Goal: Find specific page/section: Find specific page/section

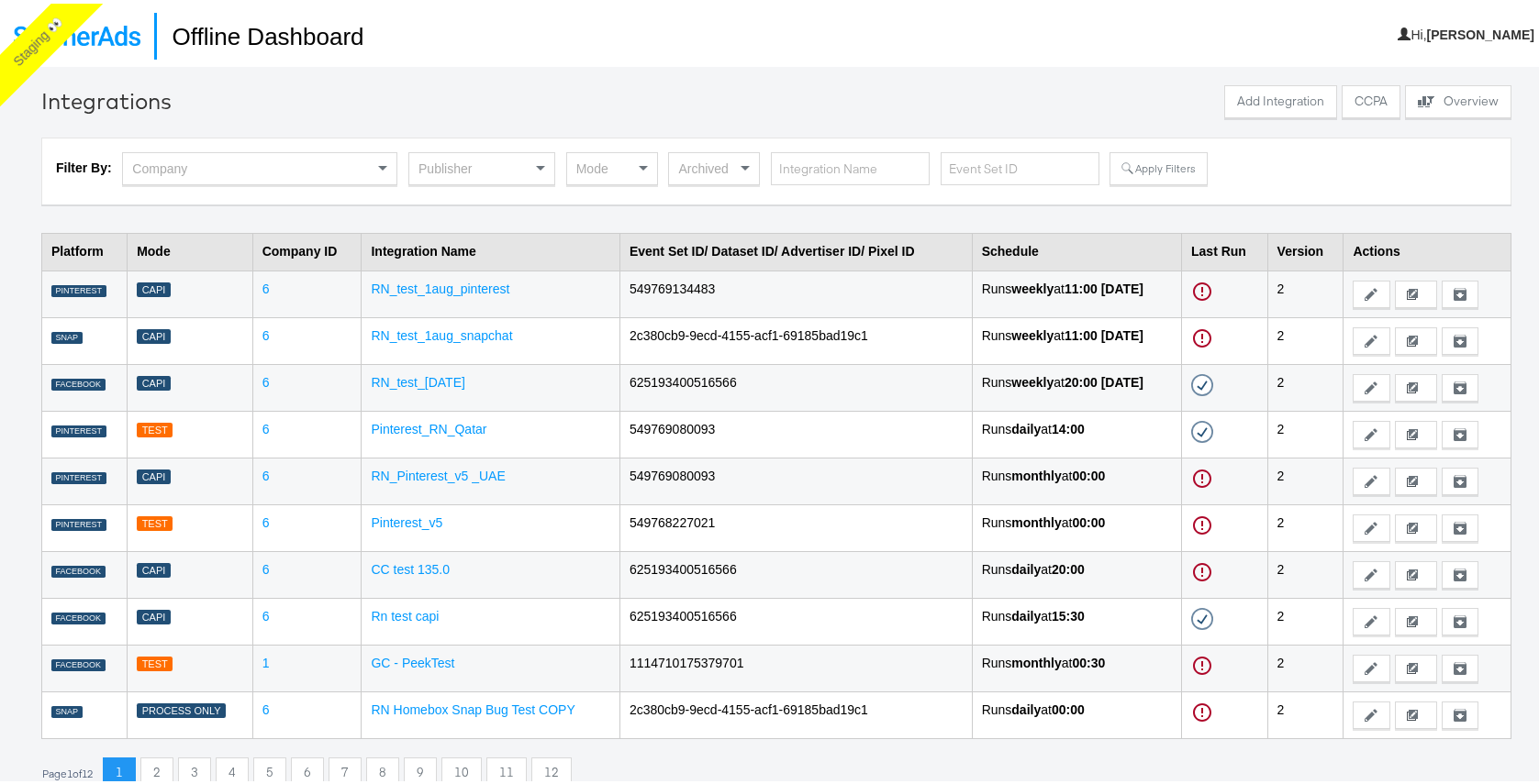
click at [400, 173] on div "Filter By: Company Publisher Mode Archived Apply Filters" at bounding box center [776, 168] width 1441 height 39
click at [450, 155] on div "Publisher" at bounding box center [481, 165] width 145 height 31
click at [512, 165] on div "Facebook" at bounding box center [481, 165] width 145 height 31
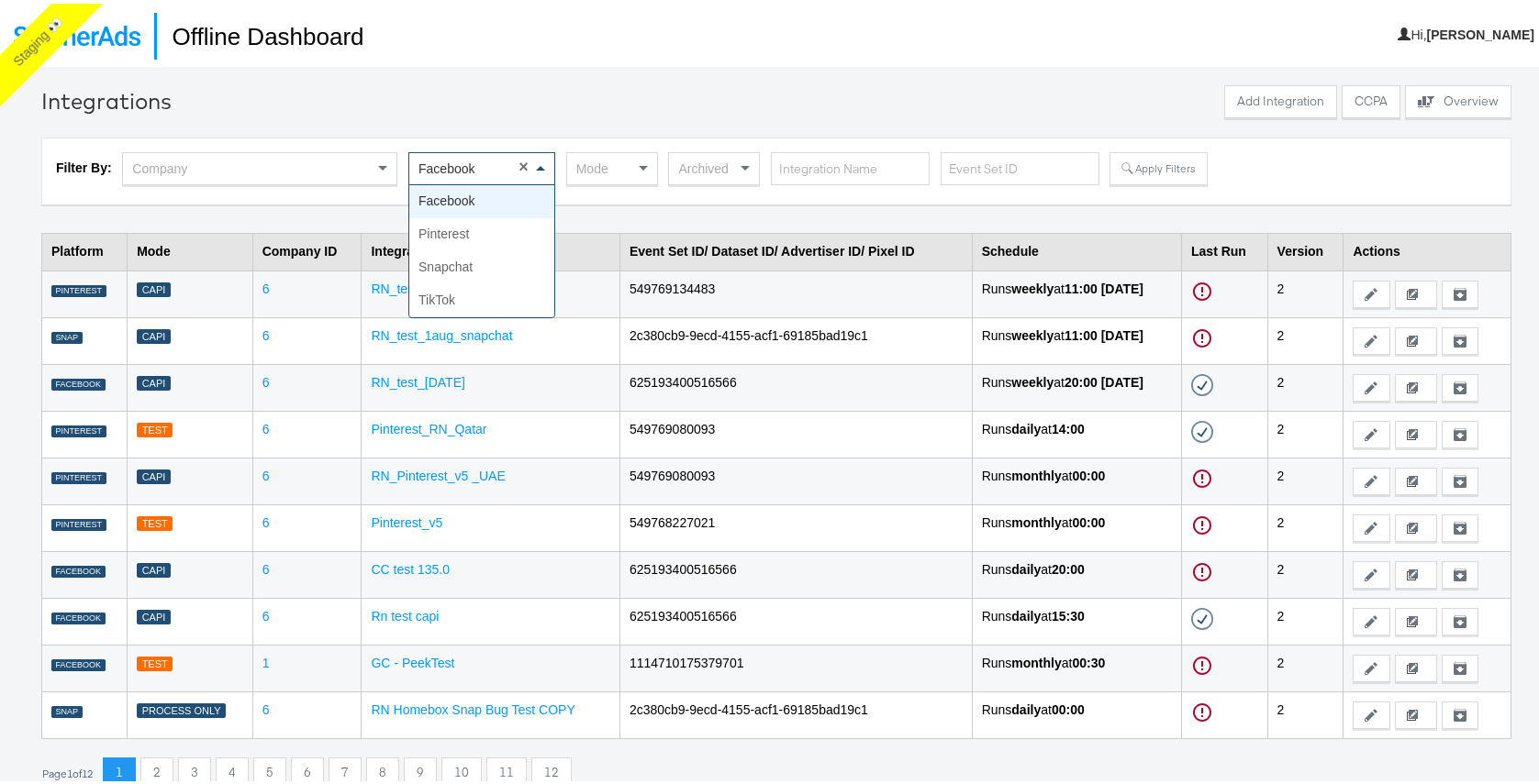
click at [486, 167] on div "Facebook" at bounding box center [481, 165] width 145 height 31
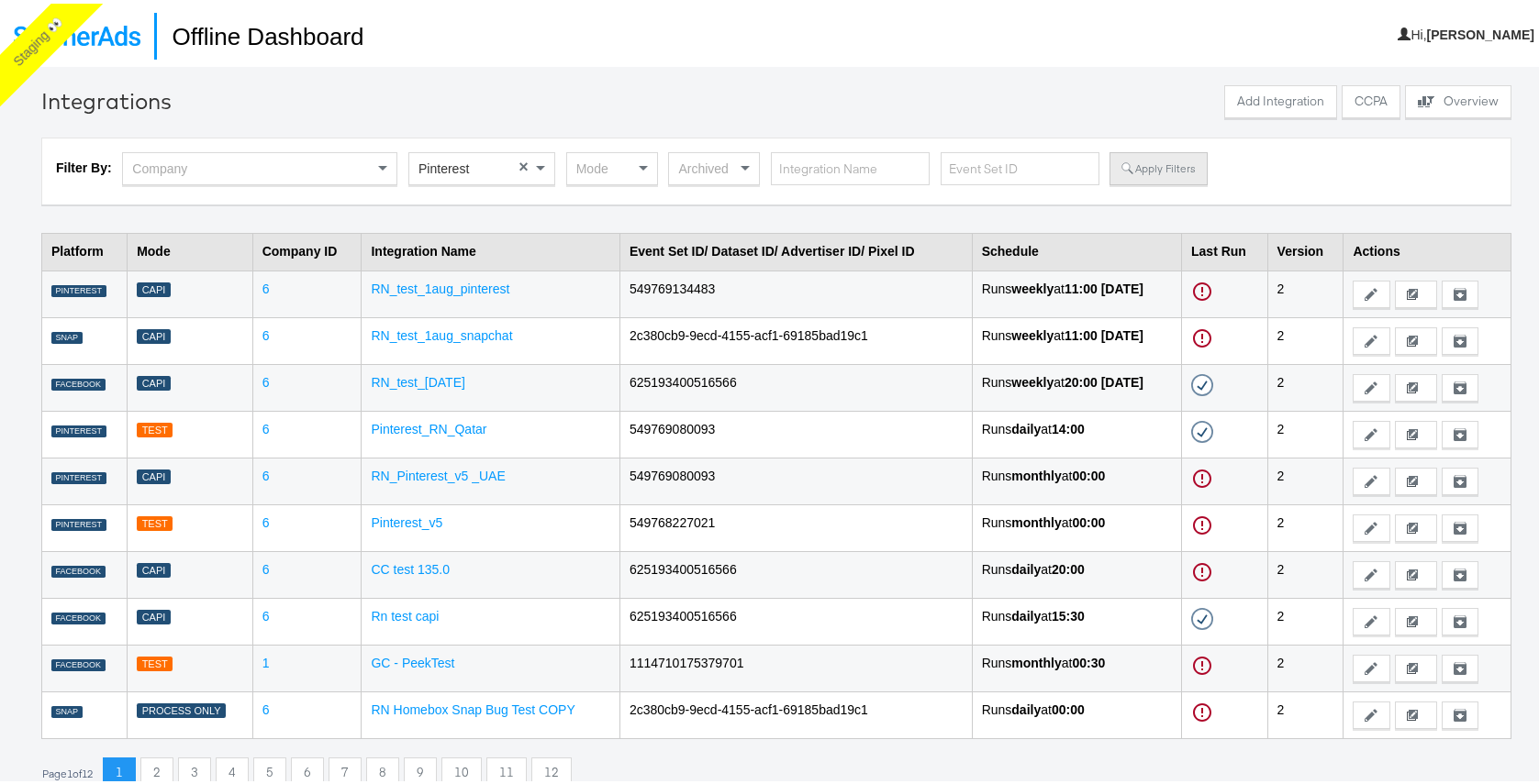
click at [1114, 179] on button "Apply Filters" at bounding box center [1158, 165] width 97 height 33
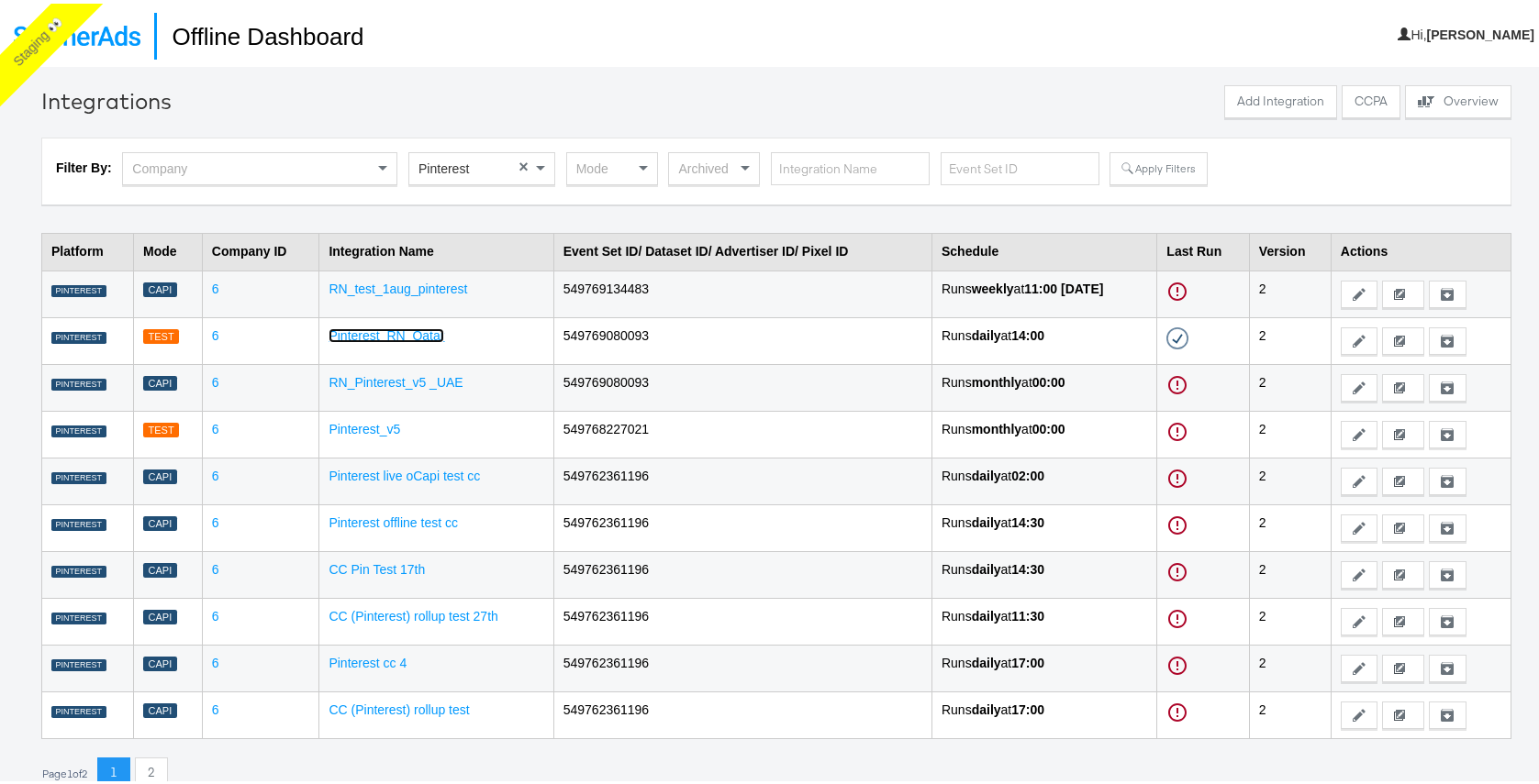
click at [406, 333] on link "Pinterest_RN_Qatar" at bounding box center [386, 331] width 116 height 15
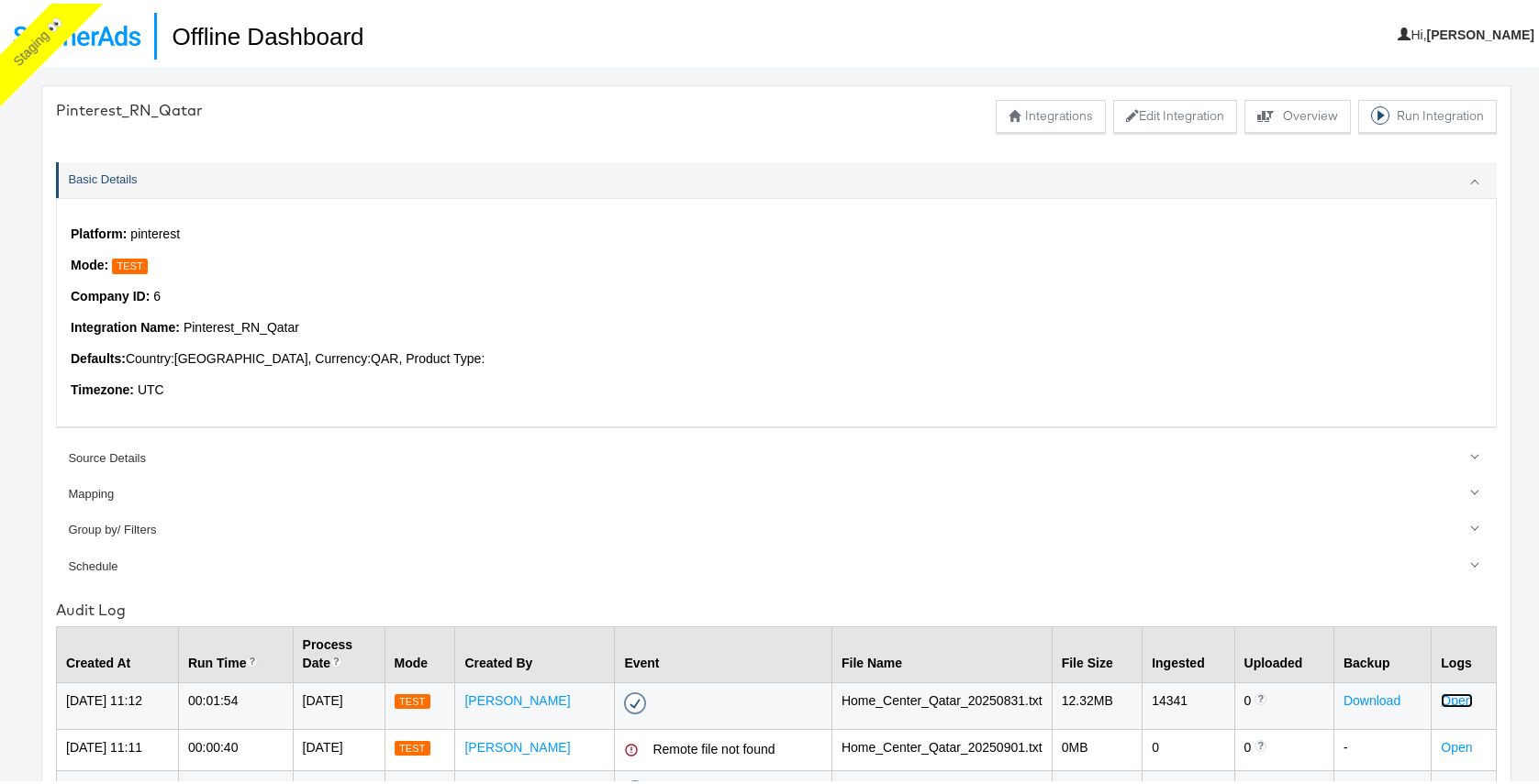
click at [1443, 701] on link "Open" at bounding box center [1456, 696] width 31 height 15
click at [106, 42] on link at bounding box center [77, 25] width 154 height 51
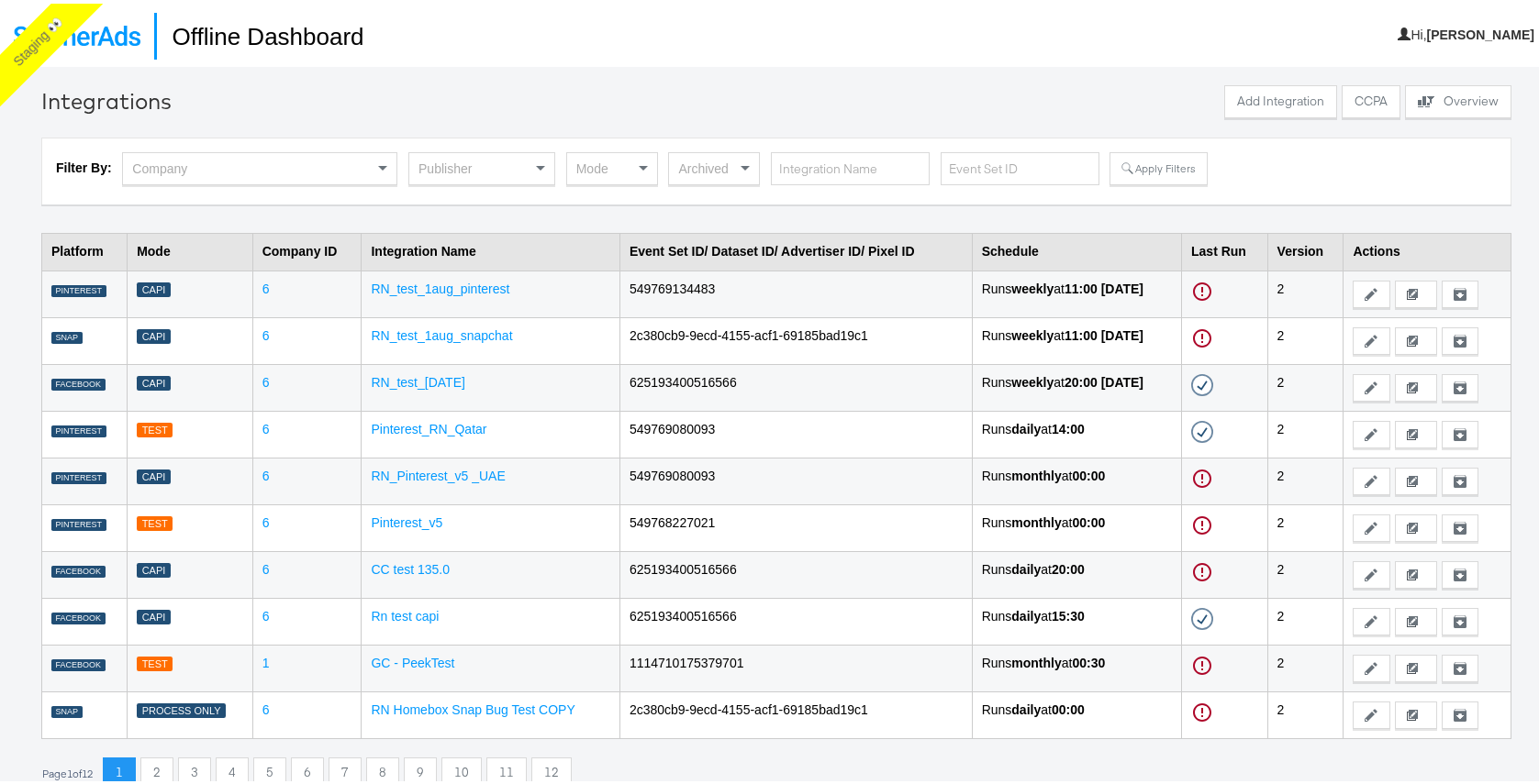
click at [464, 156] on div "Publisher" at bounding box center [481, 165] width 145 height 31
click at [1162, 177] on button "Apply Filters" at bounding box center [1158, 165] width 97 height 33
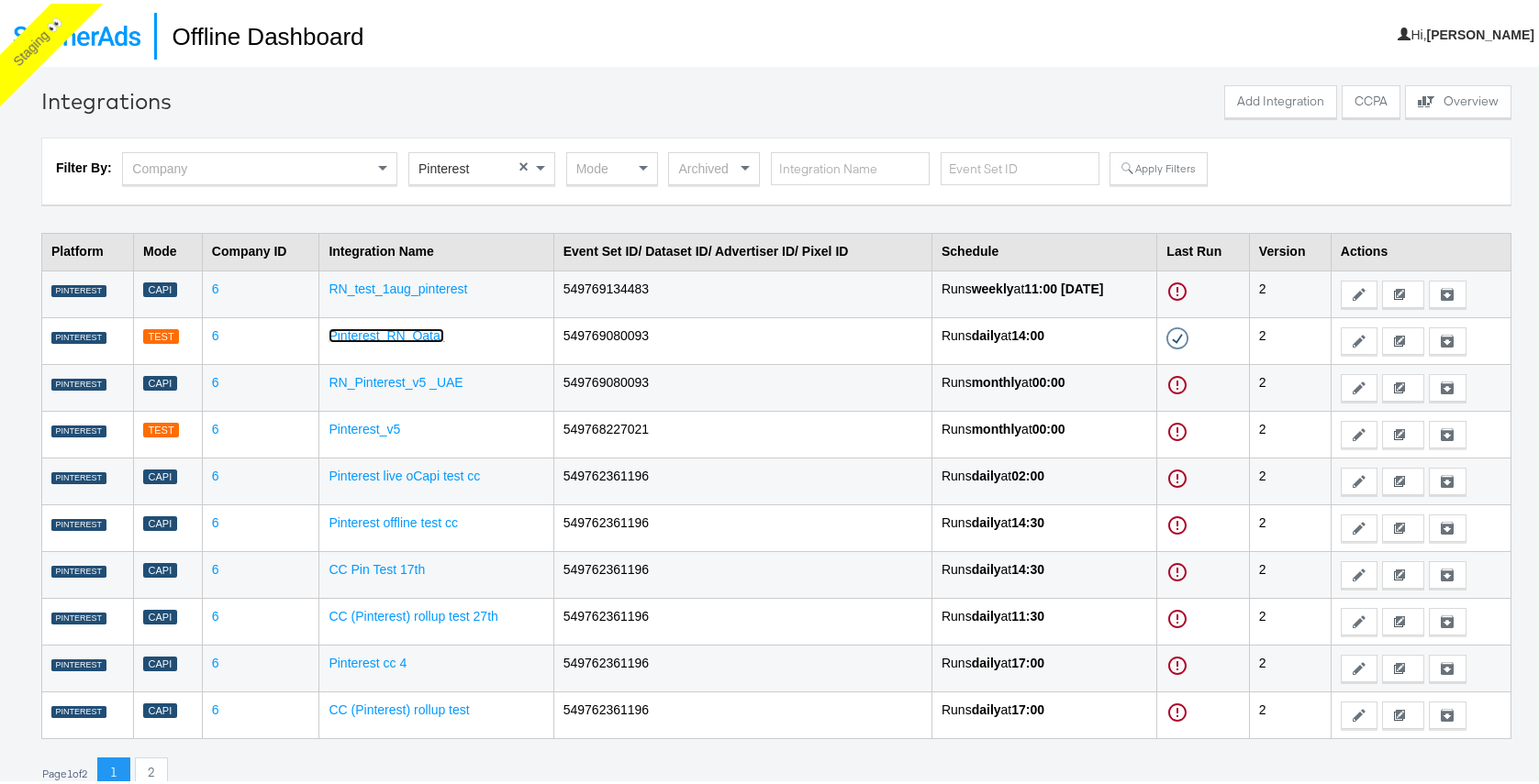
click at [403, 329] on link "Pinterest_RN_Qatar" at bounding box center [386, 331] width 116 height 15
click at [1146, 165] on button "Apply Filters" at bounding box center [1158, 165] width 97 height 33
click at [587, 376] on td "549769080093" at bounding box center [742, 383] width 378 height 47
copy td "549769080093"
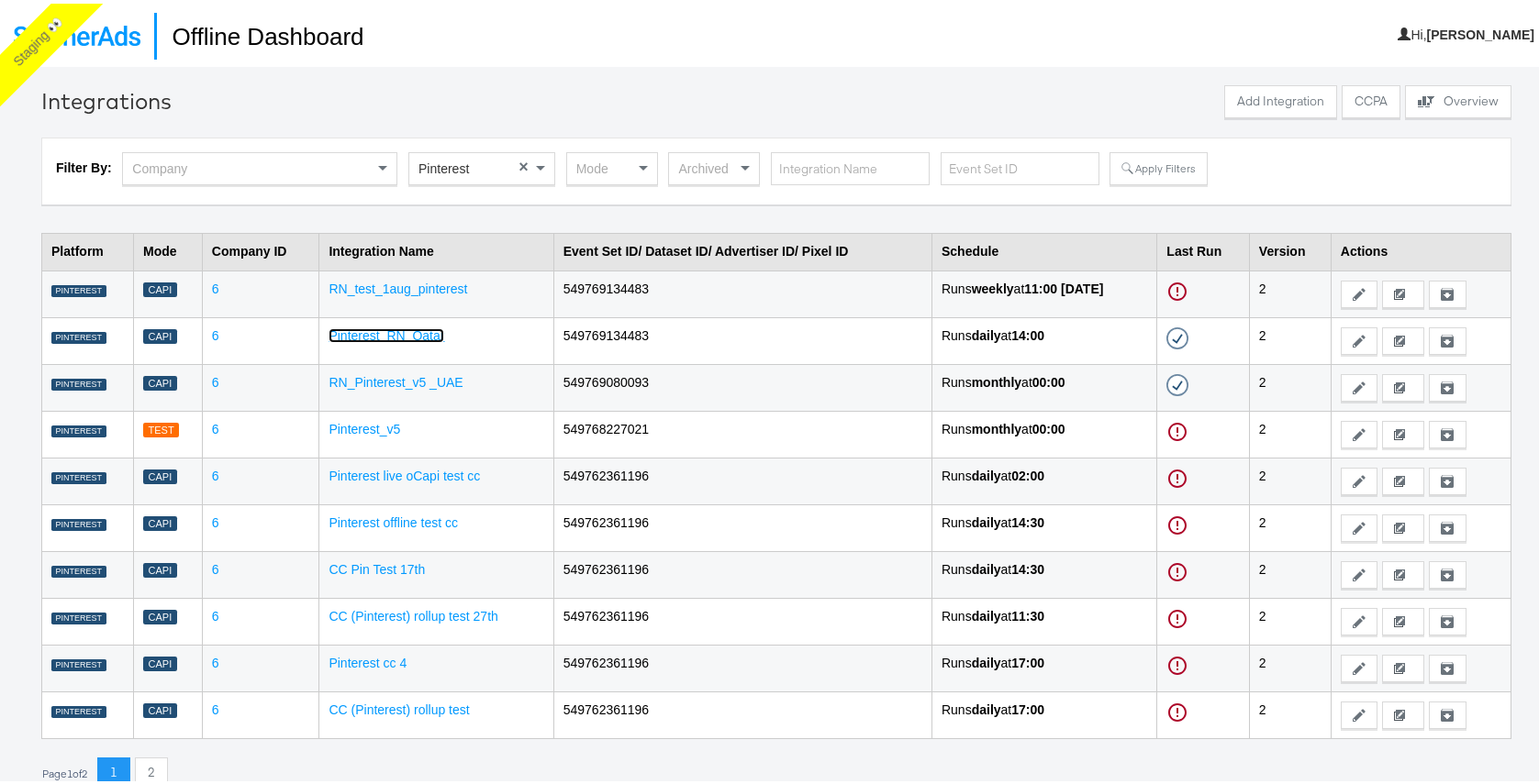
click at [371, 324] on link "Pinterest_RN_Qatar" at bounding box center [386, 331] width 116 height 15
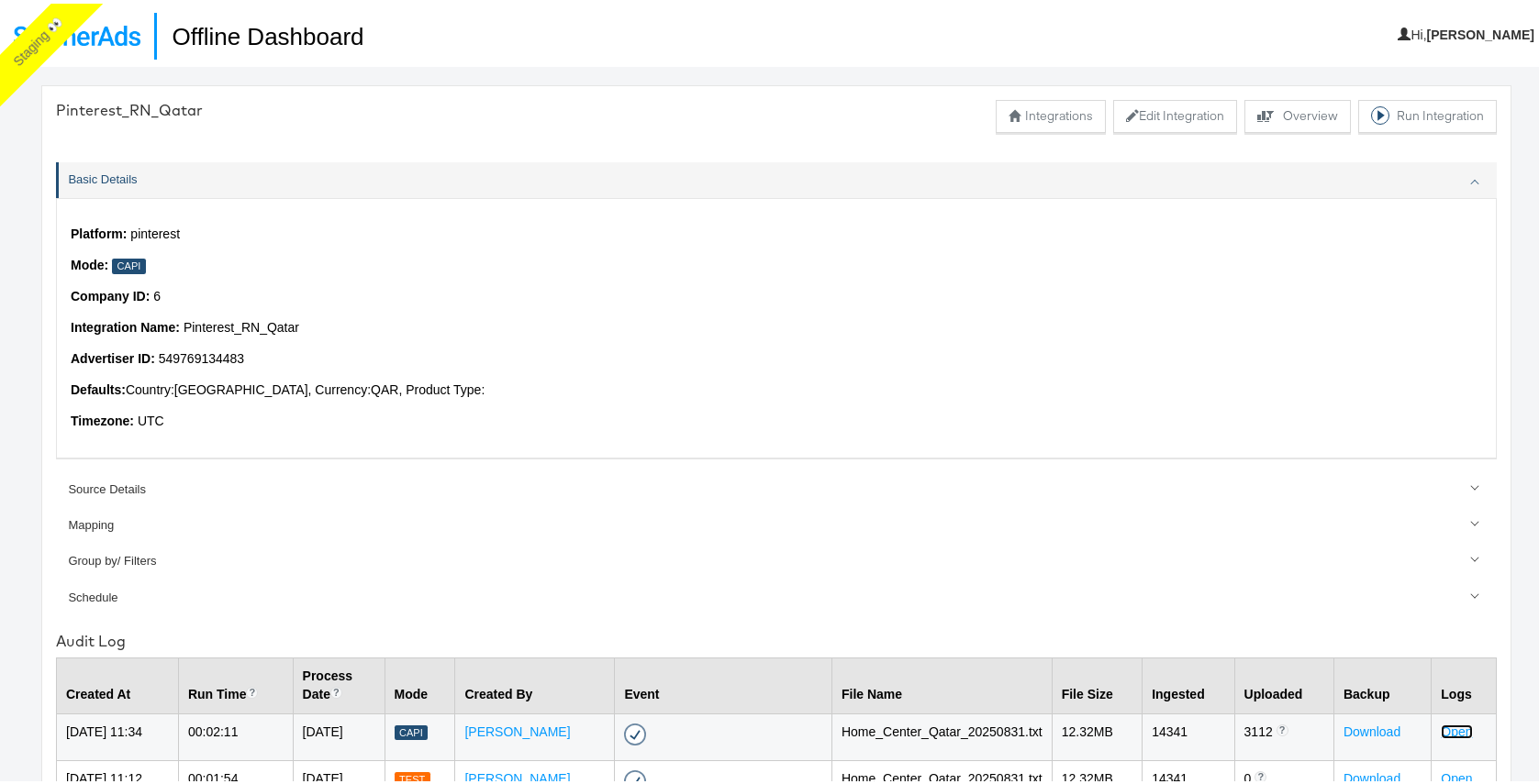
click at [1451, 723] on link "Open" at bounding box center [1456, 728] width 31 height 15
